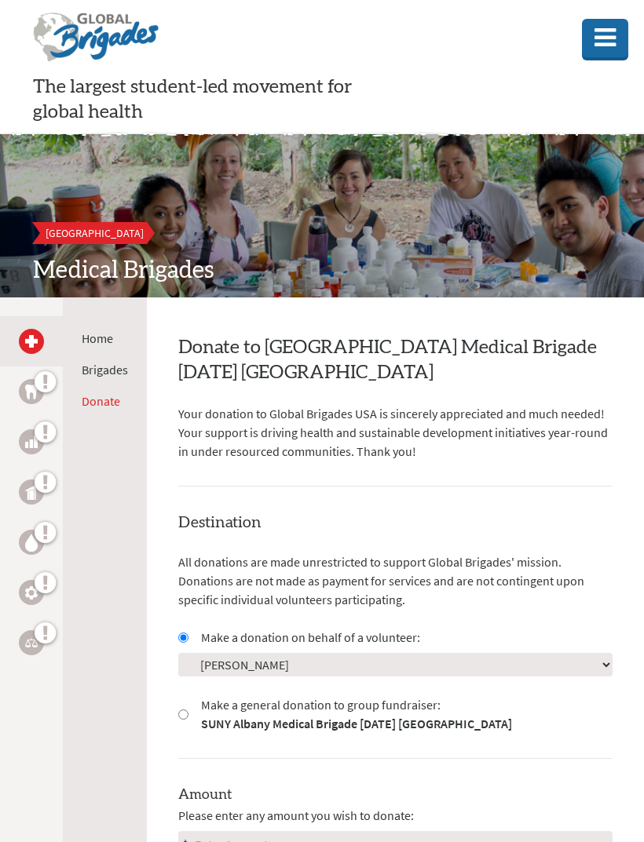
click at [103, 330] on link "Home" at bounding box center [97, 338] width 31 height 16
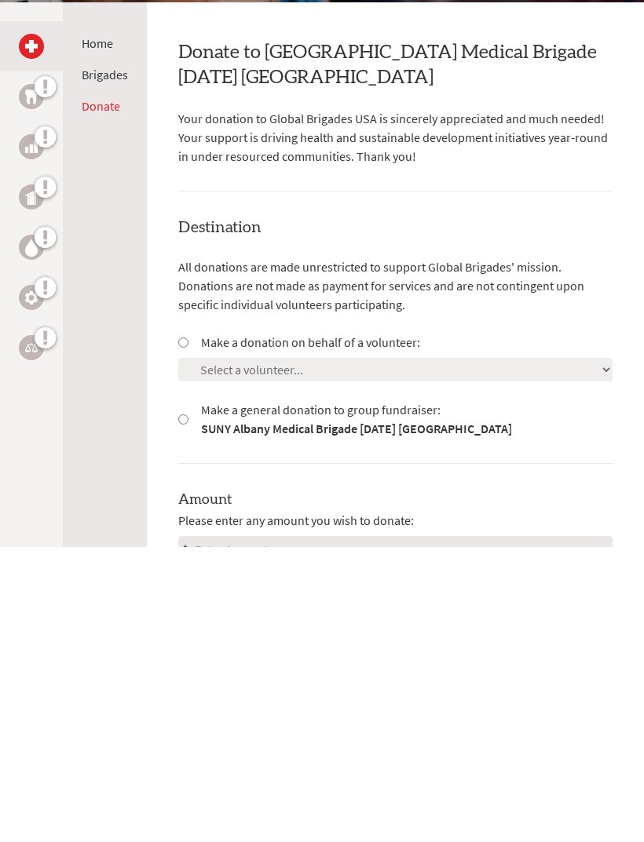
scroll to position [294, 0]
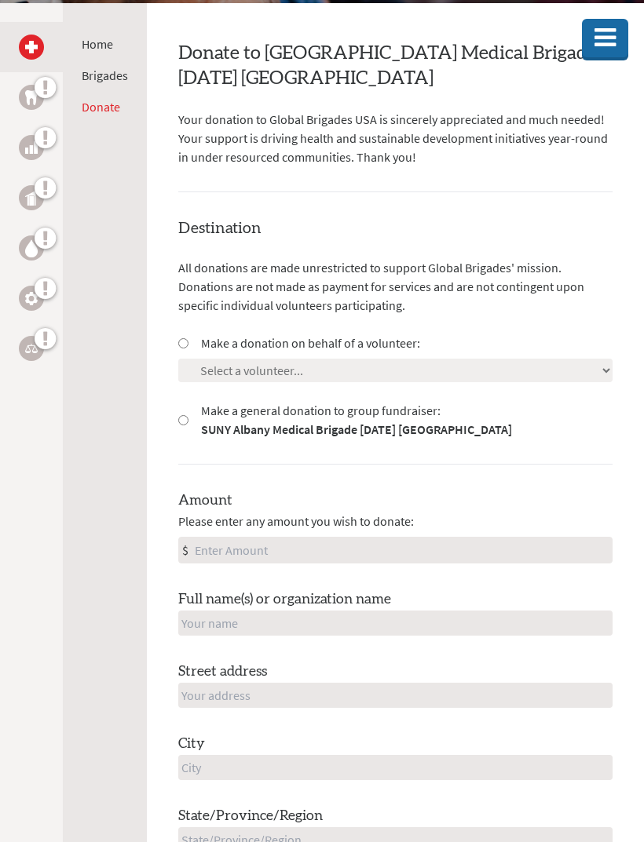
click at [414, 350] on label "Make a donation on behalf of a volunteer:" at bounding box center [310, 343] width 219 height 19
click at [188, 349] on input "Make a donation on behalf of a volunteer:" at bounding box center [183, 343] width 10 height 10
radio input "true"
click at [419, 366] on select "Select a volunteer... Aiden Cho Amillion Bargneare Carter Keller Cayla-Jo Davis…" at bounding box center [395, 371] width 434 height 24
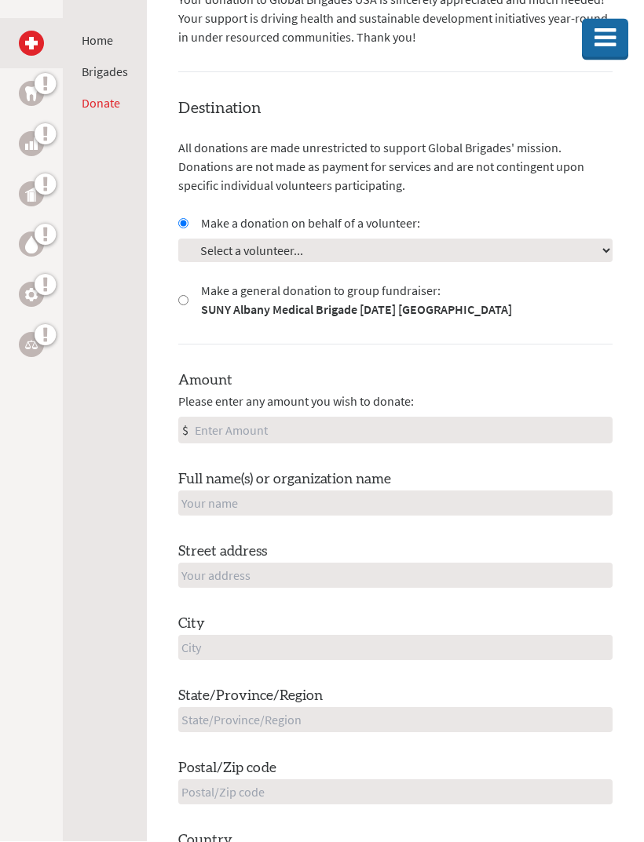
click at [478, 239] on select "Select a volunteer... Aiden Cho Amillion Bargneare Carter Keller Cayla-Jo Davis…" at bounding box center [395, 251] width 434 height 24
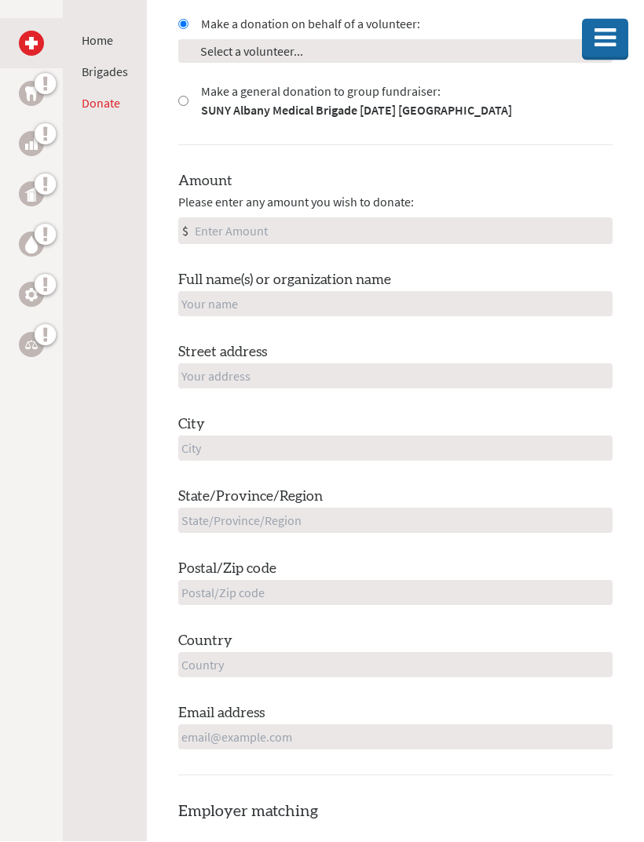
scroll to position [615, 0]
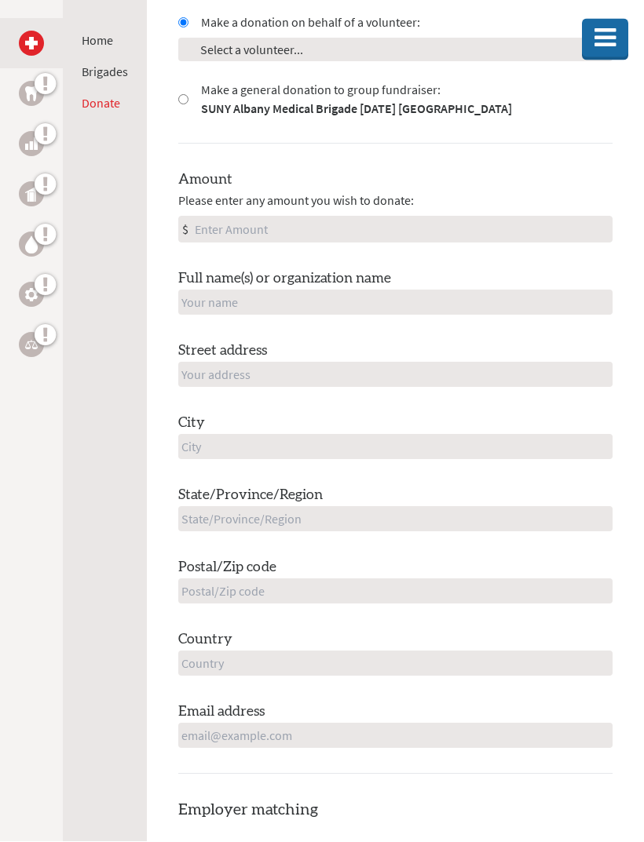
click at [415, 57] on select "Select a volunteer... Aiden Cho Amillion Bargneare Carter Keller Cayla-Jo Davis…" at bounding box center [395, 50] width 434 height 24
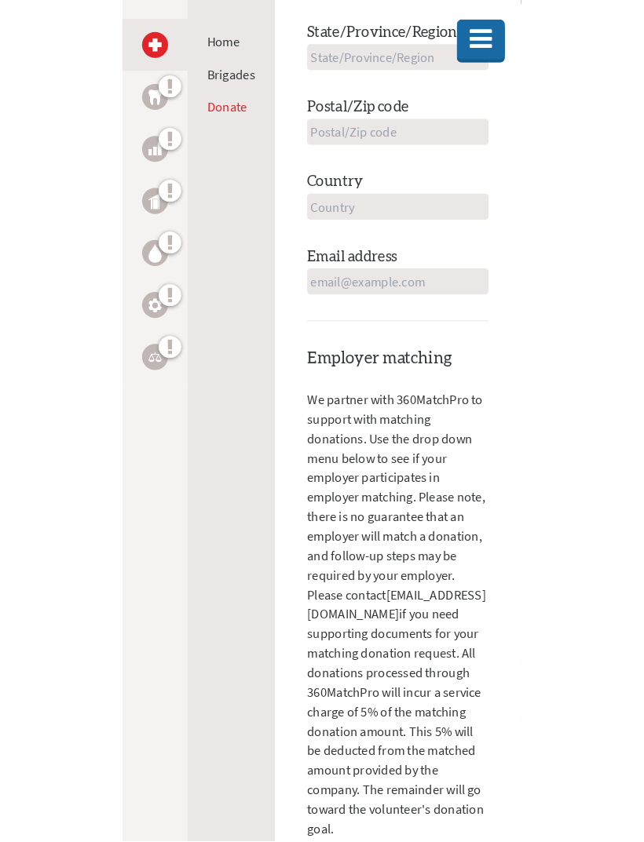
scroll to position [219, 0]
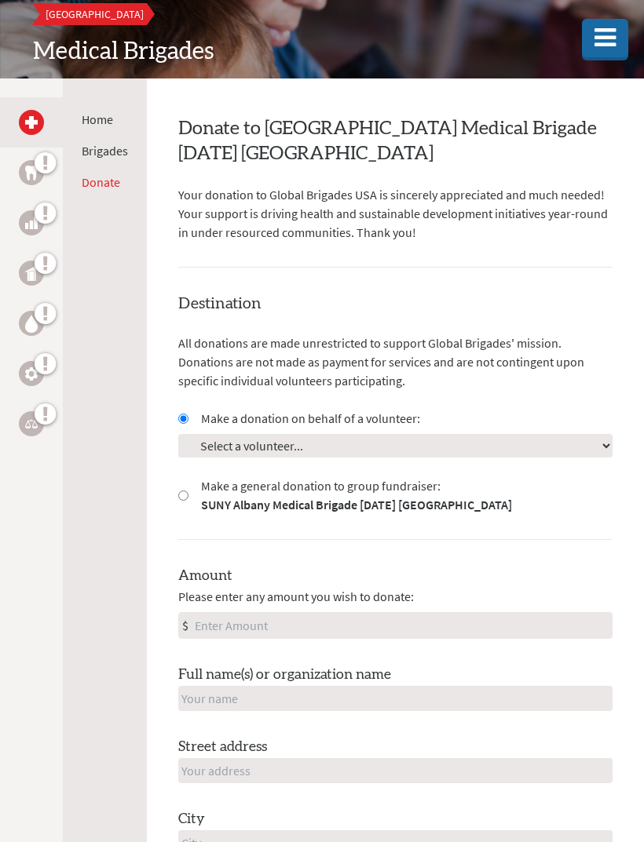
select select "B58172EE-8509-11EF-BF8B-42010A8A0043"
click at [104, 124] on link "Home" at bounding box center [97, 119] width 31 height 16
